Goal: Book appointment/travel/reservation

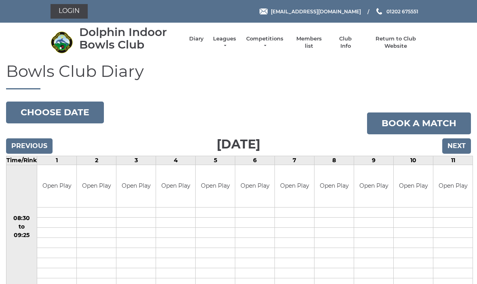
click at [61, 113] on button "Choose date" at bounding box center [55, 112] width 98 height 22
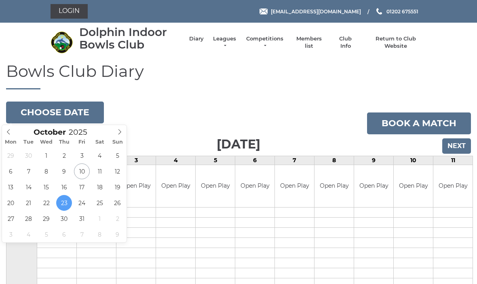
type input "2025-10-20"
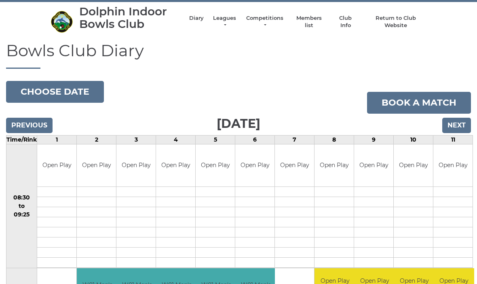
scroll to position [20, 0]
click at [42, 93] on button "Choose date" at bounding box center [55, 92] width 98 height 22
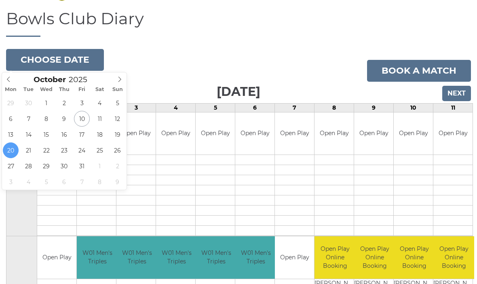
scroll to position [52, 0]
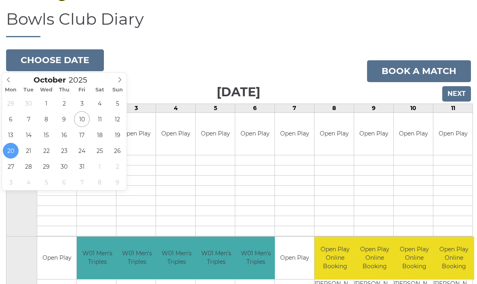
type input "2025-10-23"
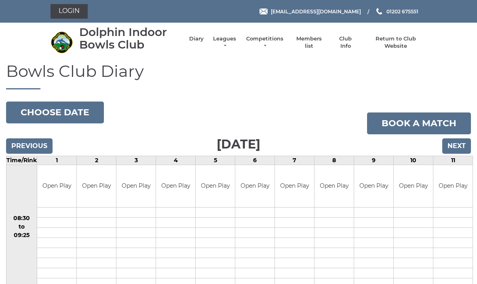
click at [53, 103] on button "Choose date" at bounding box center [55, 112] width 98 height 22
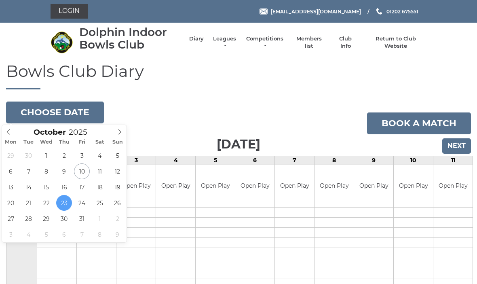
click at [120, 131] on icon at bounding box center [120, 132] width 6 height 6
type input "2025-11-03"
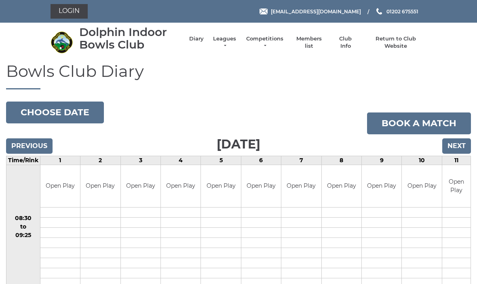
click at [62, 112] on button "Choose date" at bounding box center [55, 112] width 98 height 22
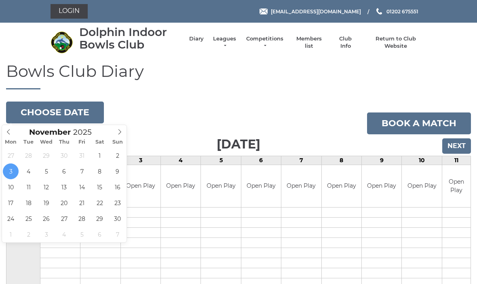
type input "2025-11-08"
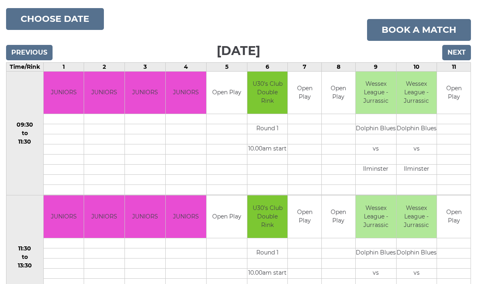
scroll to position [84, 0]
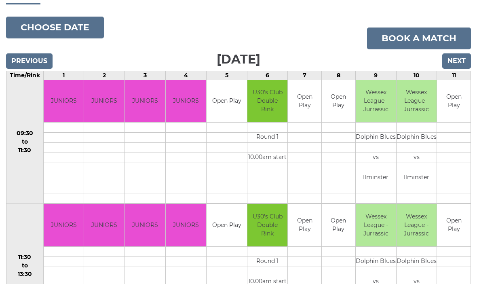
click at [452, 58] on input "Next" at bounding box center [456, 61] width 29 height 15
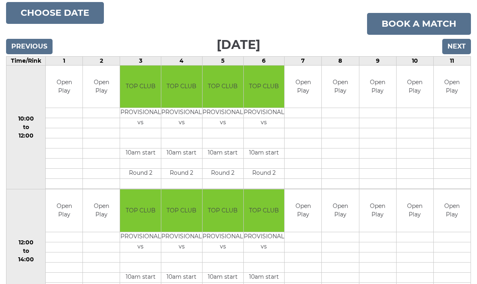
scroll to position [86, 0]
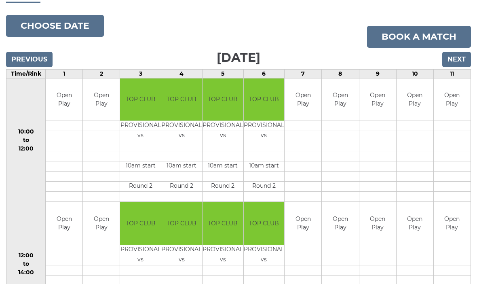
click at [43, 23] on button "Choose date" at bounding box center [55, 26] width 98 height 22
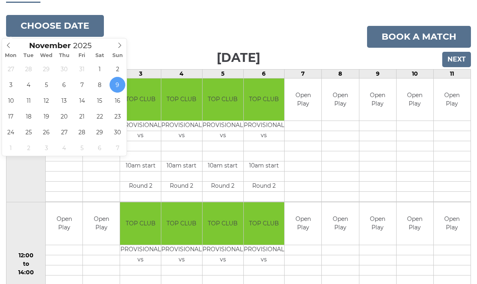
type input "[DATE]"
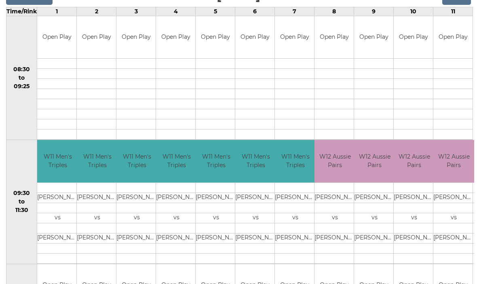
scroll to position [149, 0]
